Goal: Find specific fact

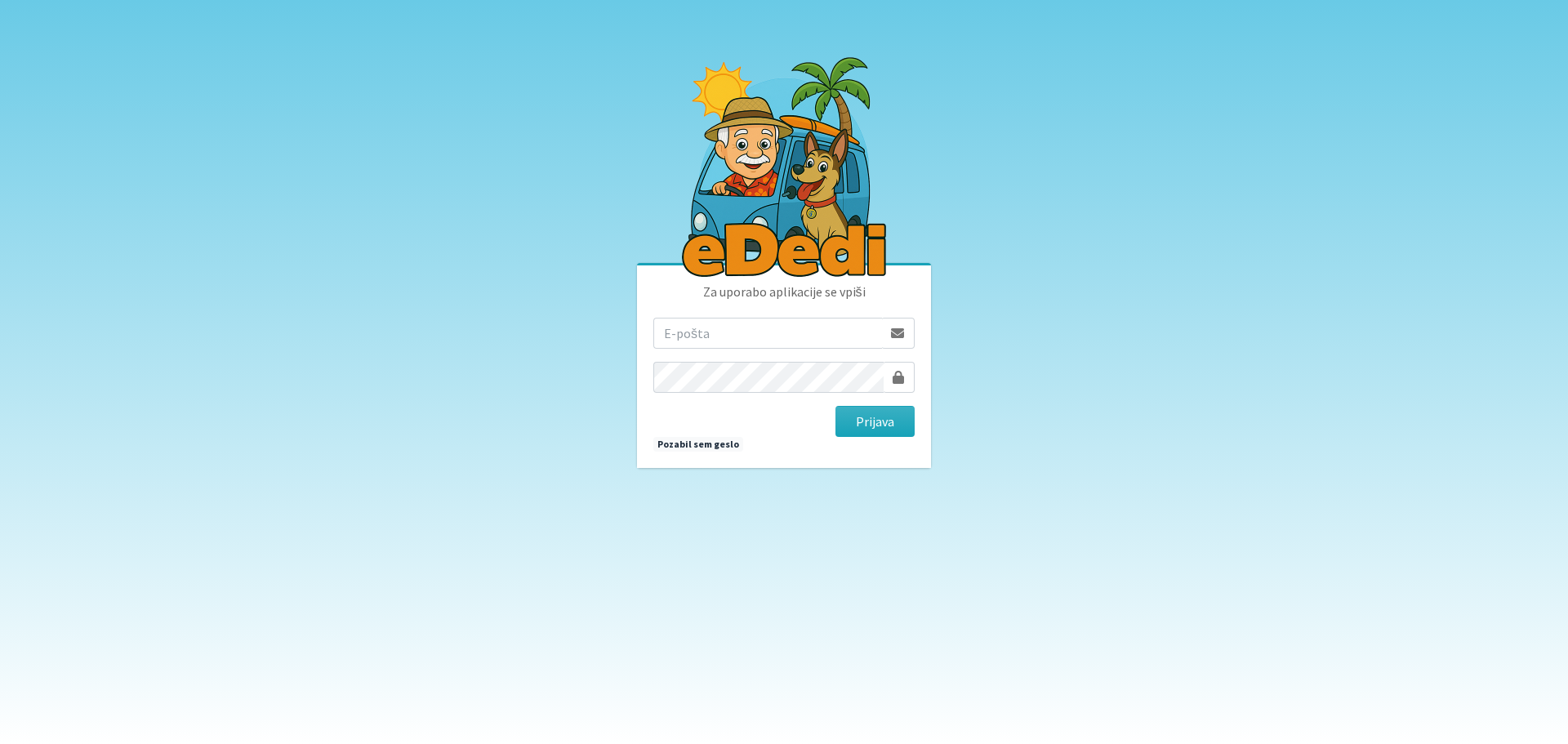
click at [755, 340] on input "email" at bounding box center [767, 332] width 229 height 31
type input "[EMAIL_ADDRESS][DOMAIN_NAME]"
click at [836, 406] on button "Prijava" at bounding box center [875, 421] width 79 height 31
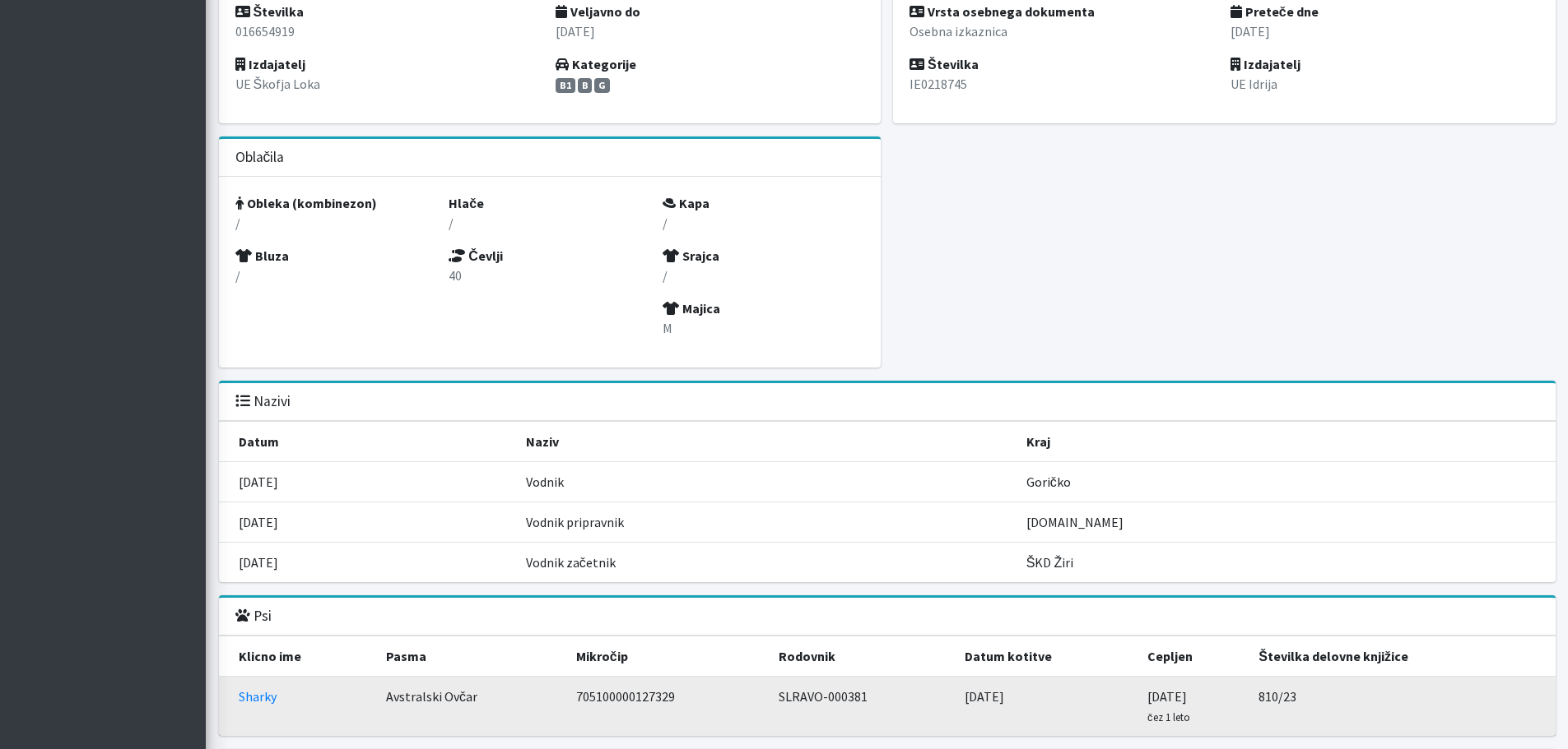
scroll to position [1504, 0]
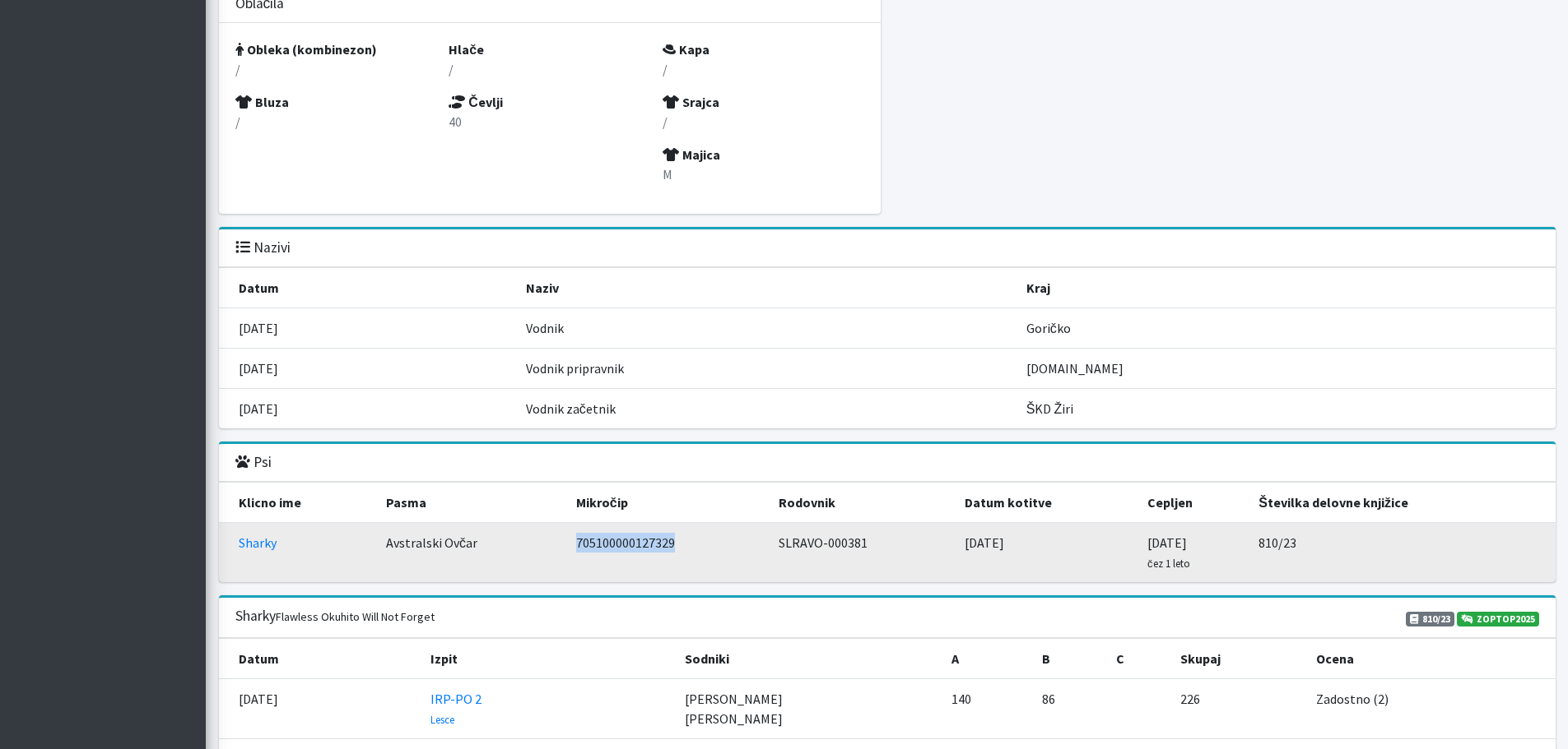
drag, startPoint x: 684, startPoint y: 540, endPoint x: 567, endPoint y: 543, distance: 117.0
click at [567, 543] on td "705100000127329" at bounding box center [667, 553] width 203 height 60
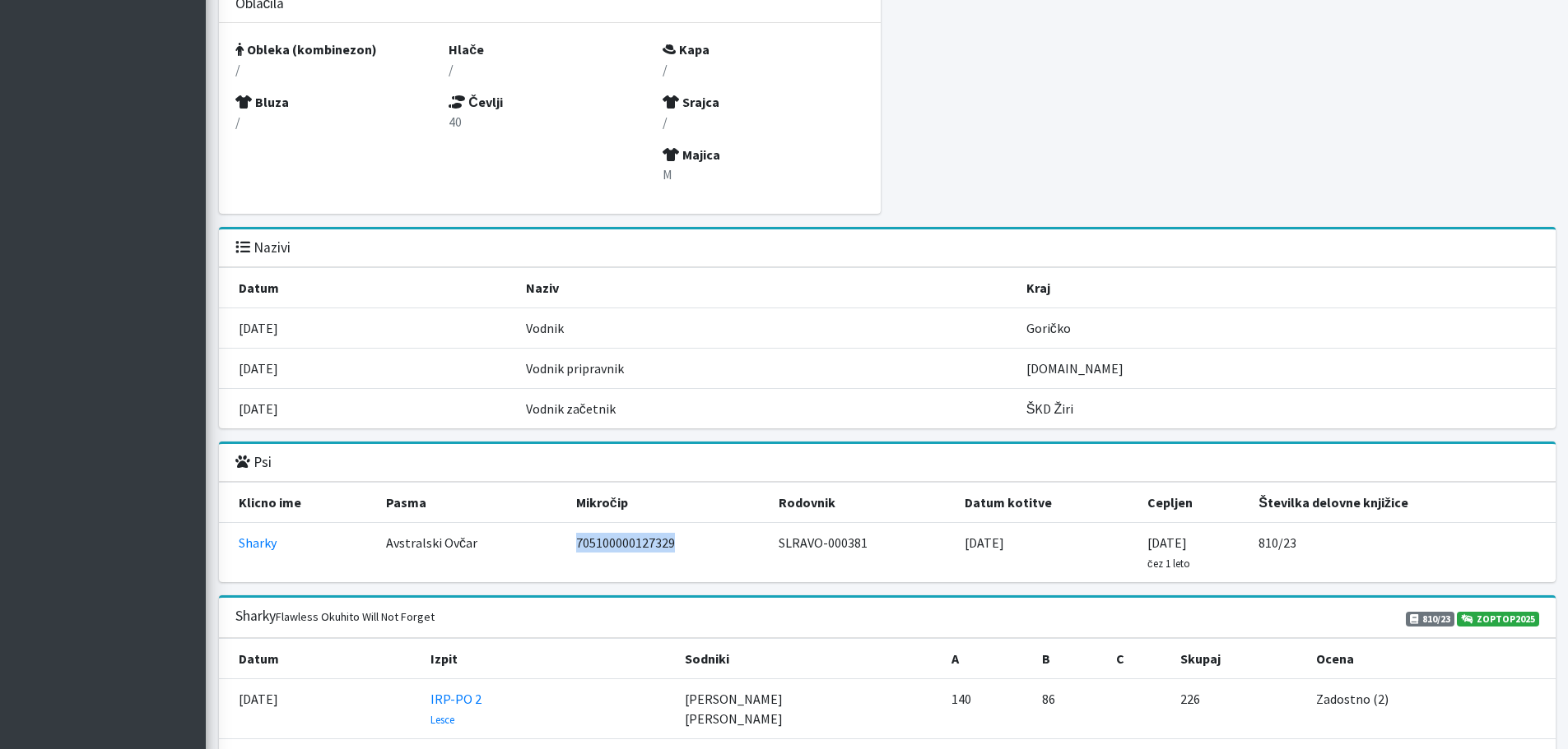
copy td "705100000127329"
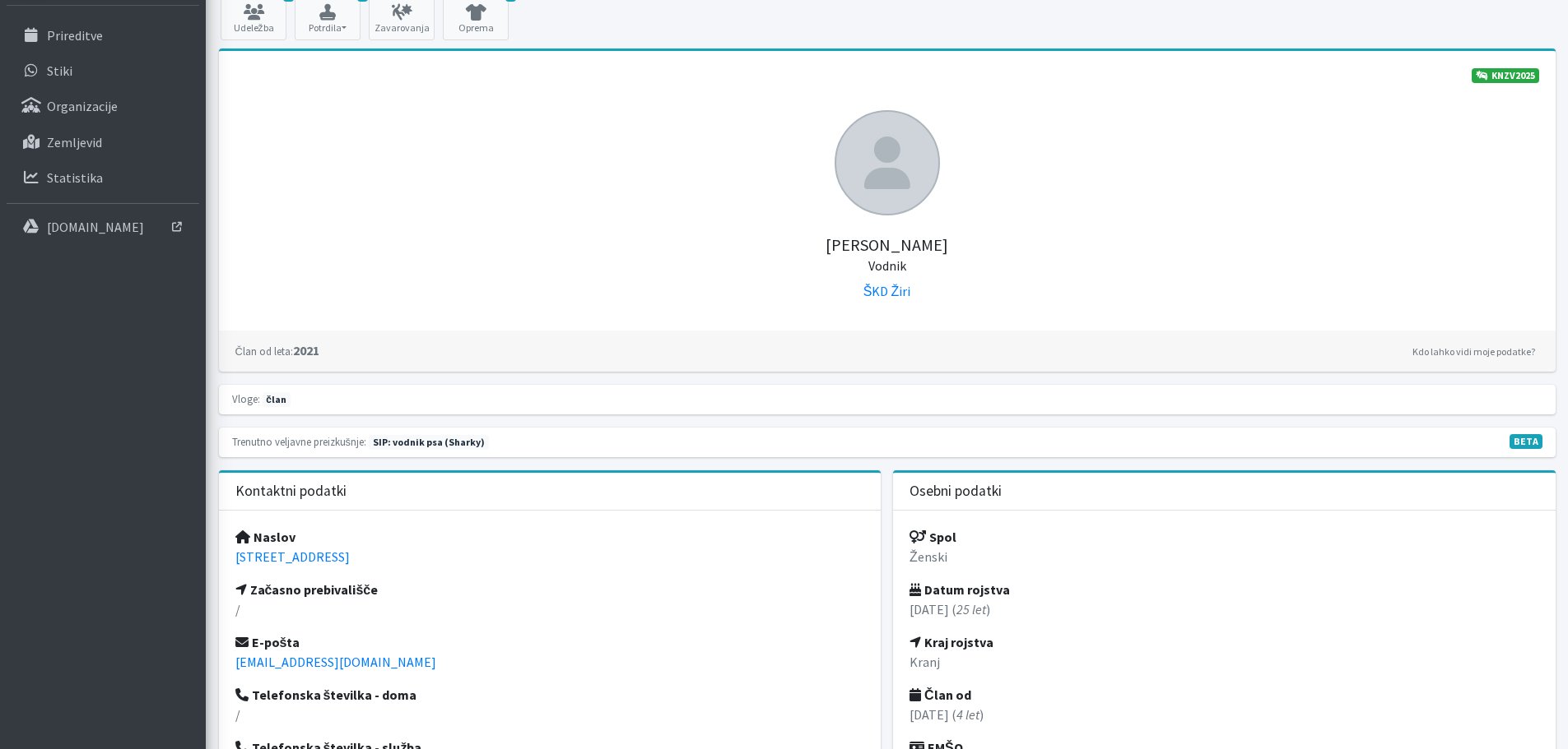
scroll to position [0, 0]
